Goal: Transaction & Acquisition: Subscribe to service/newsletter

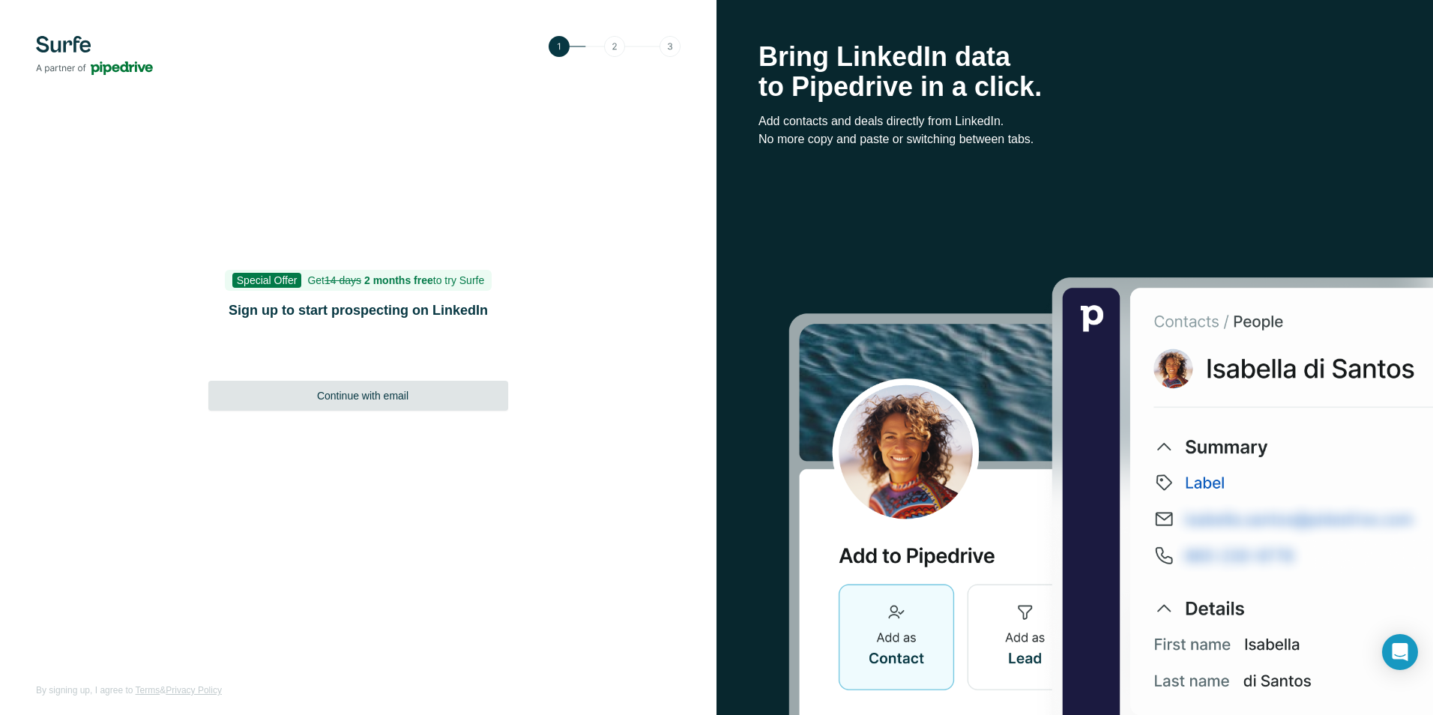
click at [385, 403] on div "Continue with email" at bounding box center [358, 396] width 300 height 30
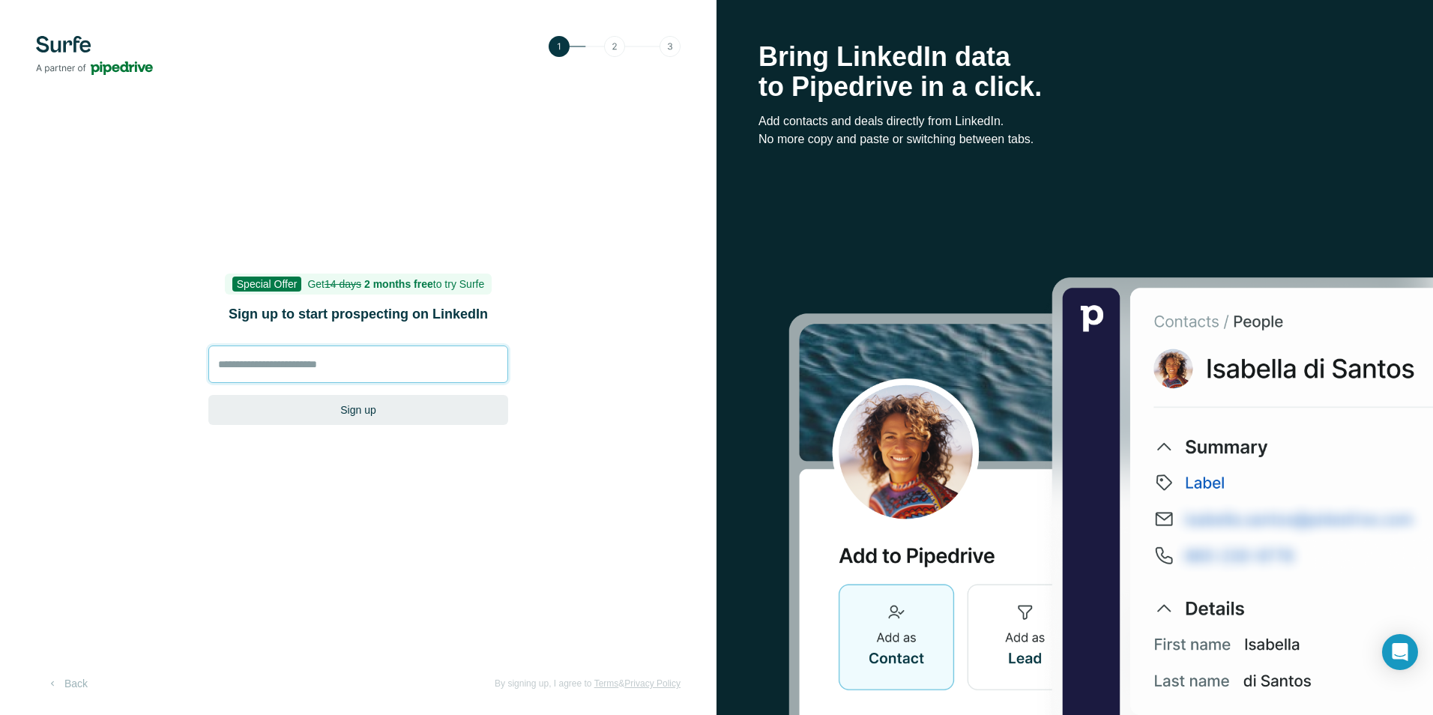
click at [330, 365] on input at bounding box center [358, 364] width 300 height 37
type input "**********"
click at [366, 409] on button "Sign up" at bounding box center [358, 410] width 300 height 30
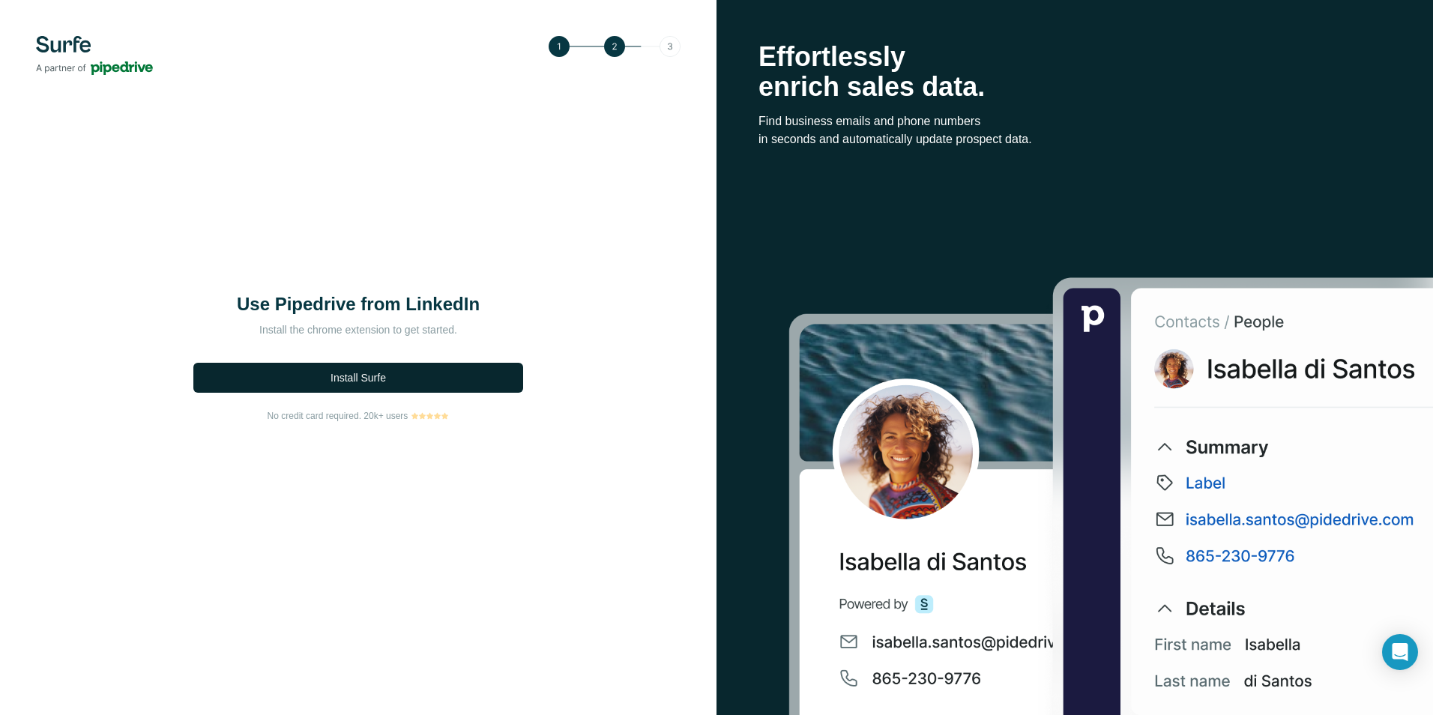
click at [379, 371] on span "Install Surfe" at bounding box center [358, 377] width 55 height 15
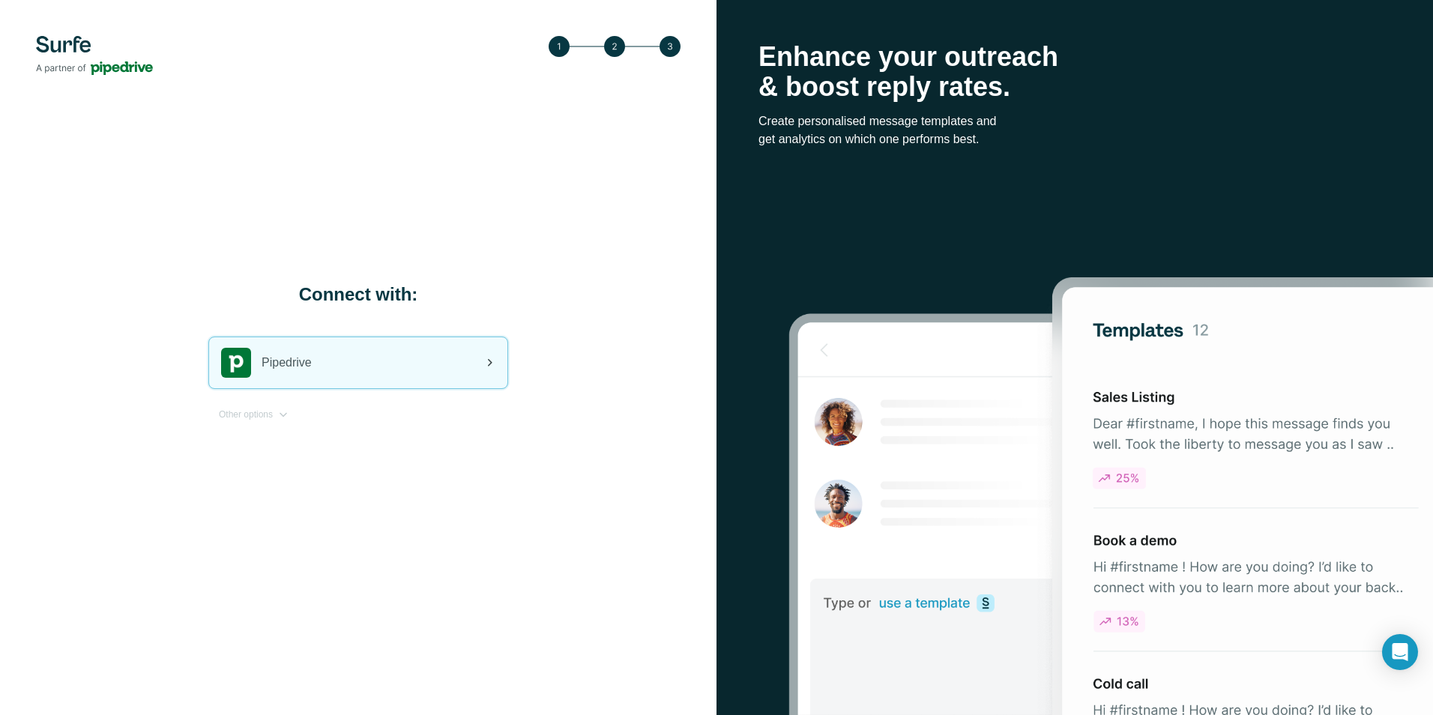
click at [419, 370] on div "Pipedrive" at bounding box center [358, 362] width 298 height 51
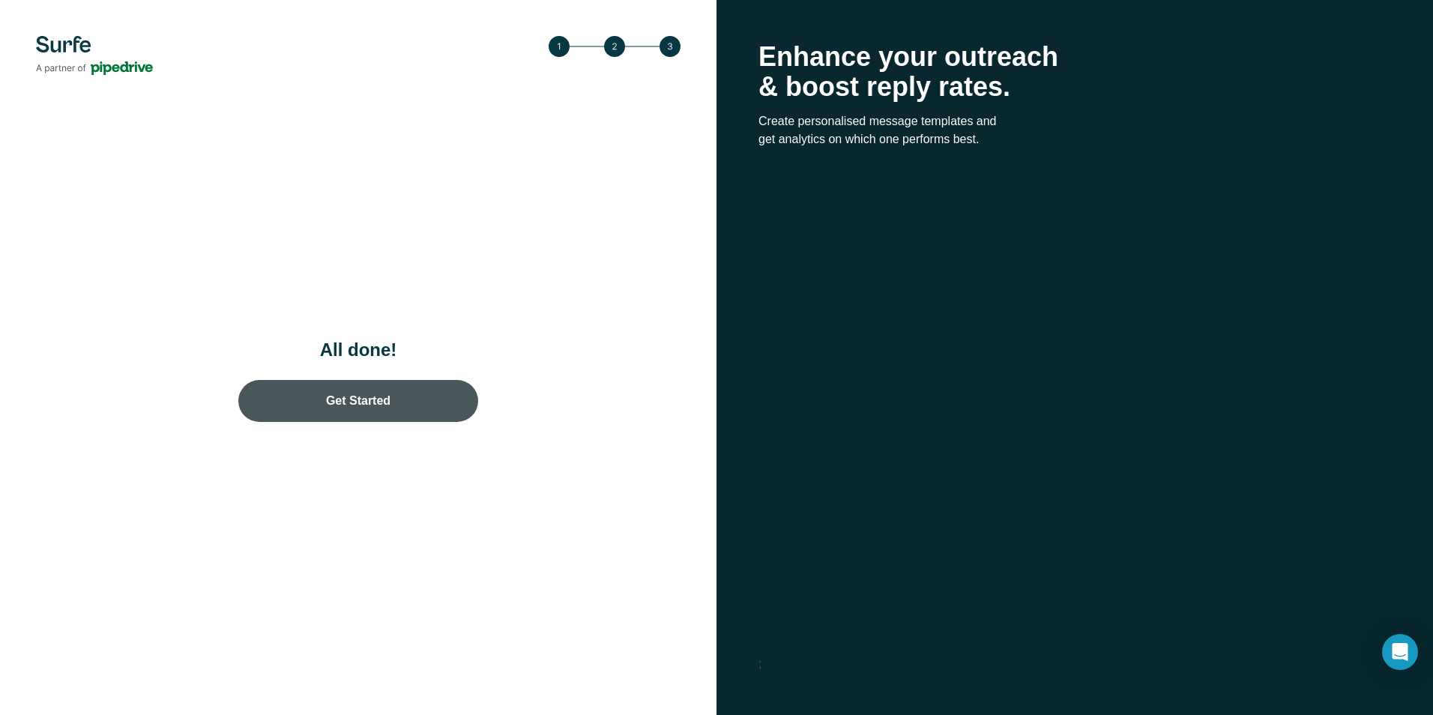
click at [343, 399] on link "Get Started" at bounding box center [358, 401] width 240 height 42
